Goal: Information Seeking & Learning: Learn about a topic

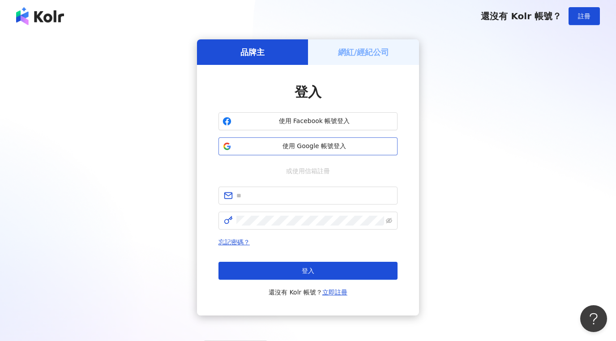
click at [292, 138] on button "使用 Google 帳號登入" at bounding box center [308, 146] width 179 height 18
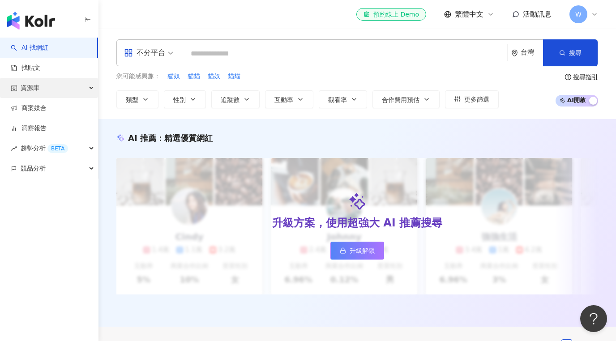
click at [60, 90] on div "資源庫" at bounding box center [49, 88] width 98 height 20
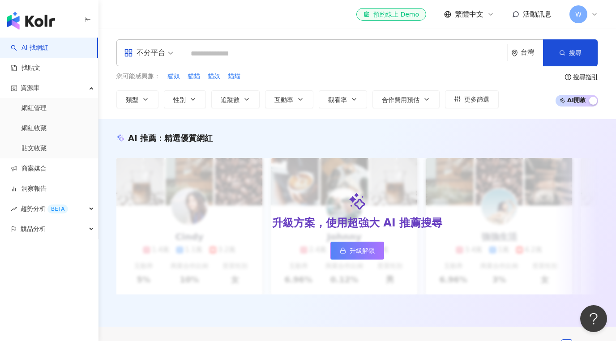
click at [48, 46] on link "AI 找網紅" at bounding box center [30, 47] width 38 height 9
click at [251, 55] on input "search" at bounding box center [345, 53] width 318 height 17
type input "*"
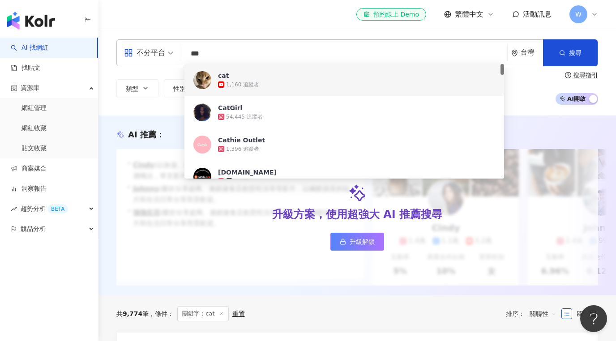
click at [159, 51] on div "不分平台" at bounding box center [144, 53] width 41 height 14
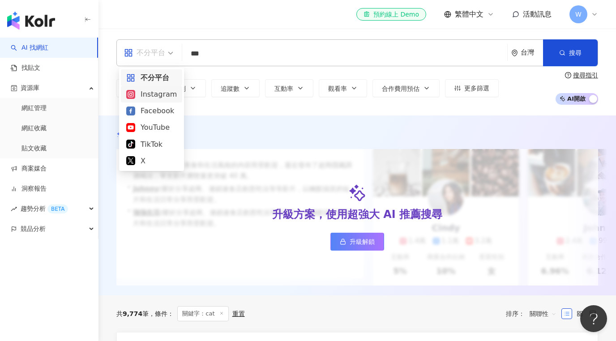
click at [162, 94] on div "Instagram" at bounding box center [151, 94] width 51 height 11
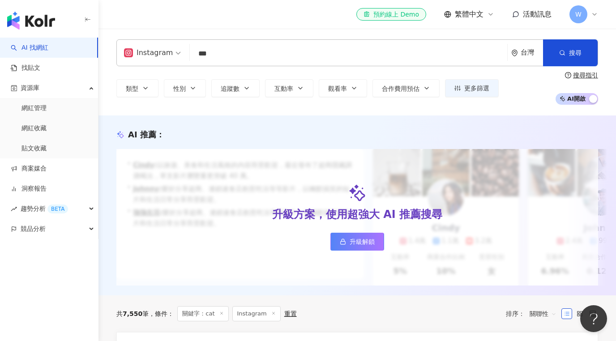
click at [239, 50] on input "***" at bounding box center [348, 53] width 310 height 17
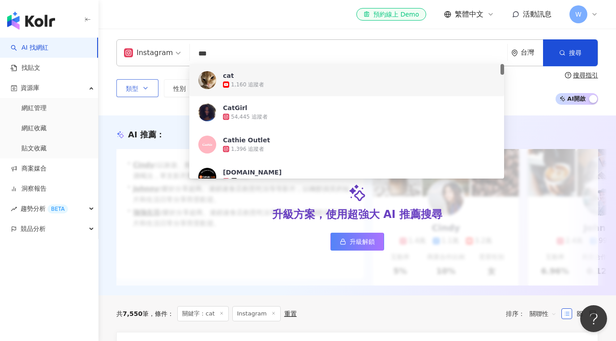
click at [144, 94] on button "類型" at bounding box center [137, 88] width 42 height 18
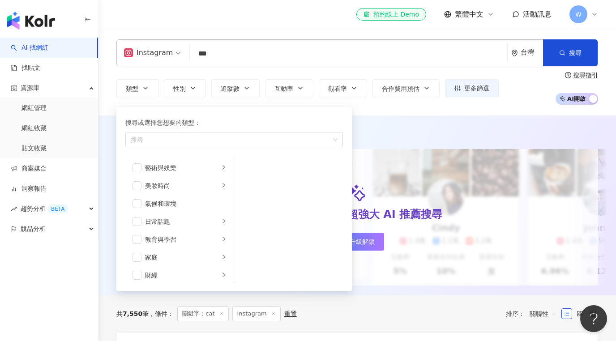
click at [165, 73] on div "類型 搜尋或選擇您想要的類型： 搜尋 藝術與娛樂 美妝時尚 氣候和環境 日常話題 教育與學習 家庭 財經 美食 命理占卜 遊戲 法政社會 生活風格 影視娛樂 …" at bounding box center [357, 88] width 482 height 33
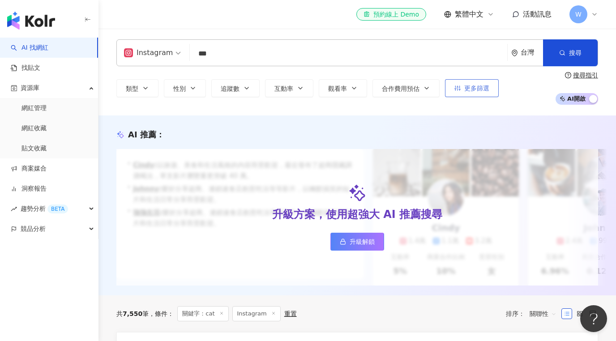
click at [476, 82] on button "更多篩選" at bounding box center [472, 88] width 54 height 18
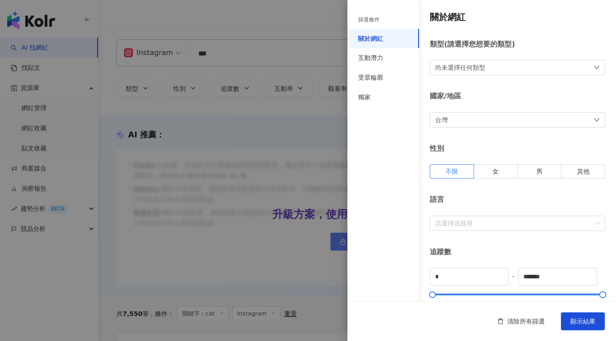
click at [460, 127] on div "台灣" at bounding box center [518, 119] width 176 height 15
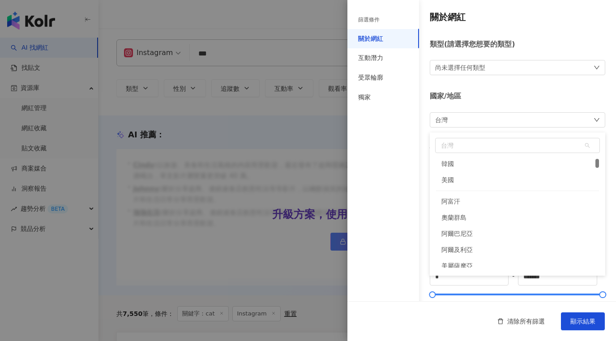
scroll to position [129, 0]
click at [456, 180] on div "美國" at bounding box center [517, 180] width 163 height 16
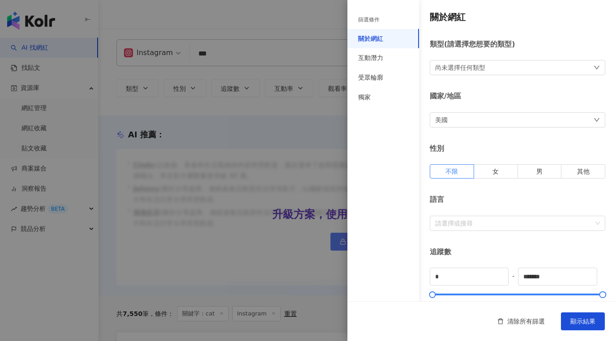
click at [469, 68] on div "尚未選擇任何類型" at bounding box center [460, 68] width 50 height 10
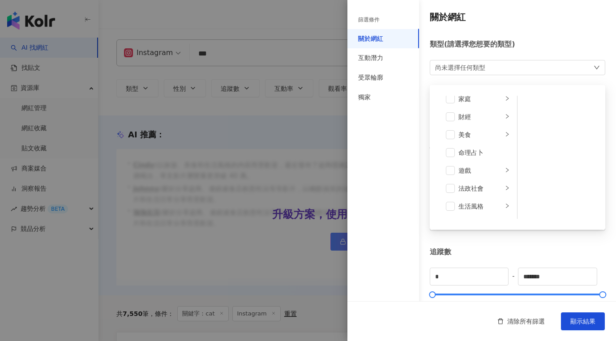
scroll to position [161, 0]
click at [451, 197] on span at bounding box center [450, 196] width 9 height 9
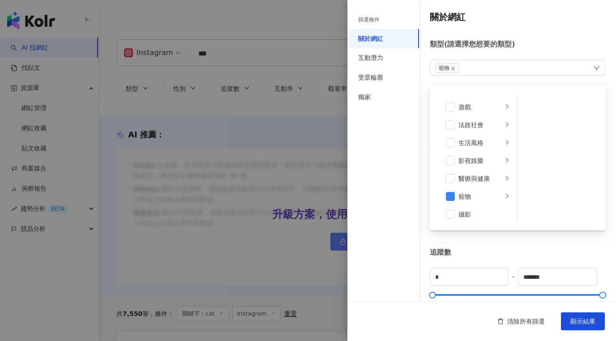
click at [499, 254] on div "追蹤數" at bounding box center [518, 253] width 176 height 10
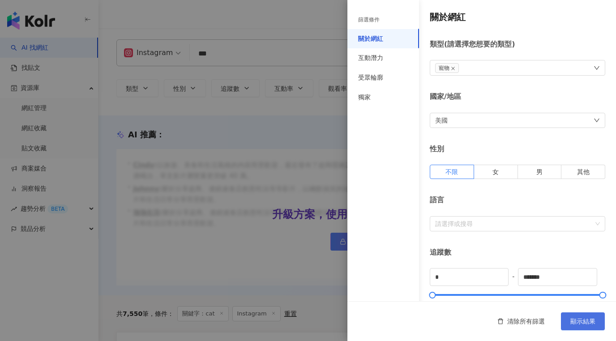
click at [580, 323] on span "顯示結果" at bounding box center [583, 321] width 25 height 7
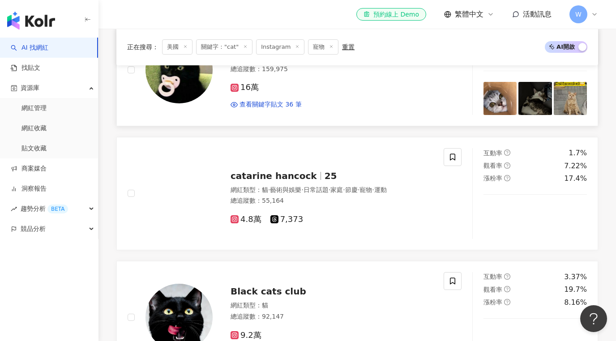
scroll to position [451, 0]
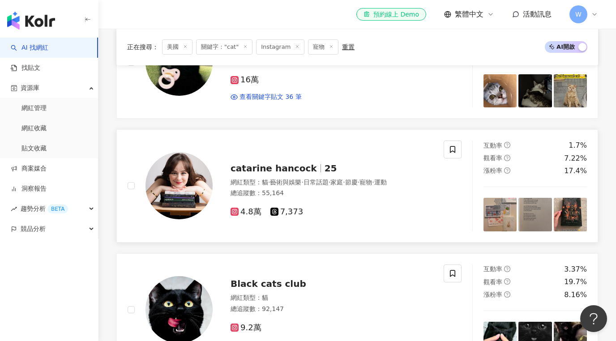
type input "*****"
click at [232, 170] on span "catarine hancock" at bounding box center [274, 168] width 86 height 11
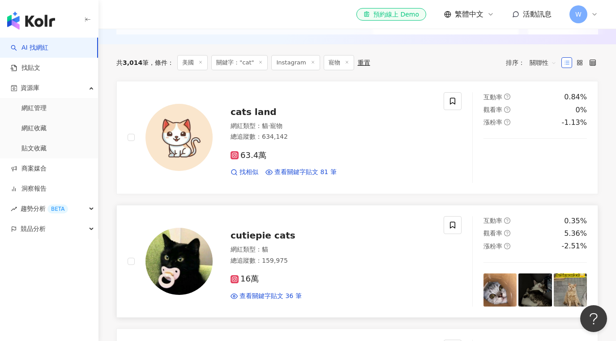
scroll to position [251, 0]
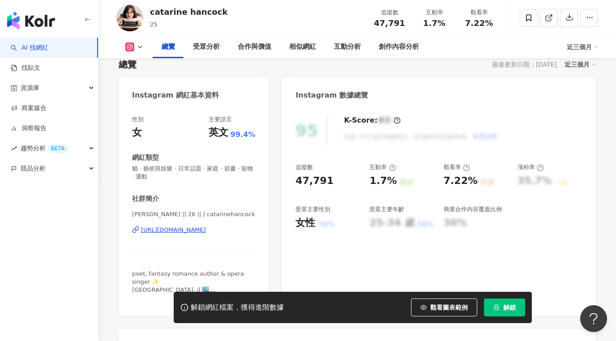
scroll to position [74, 0]
